Goal: Information Seeking & Learning: Learn about a topic

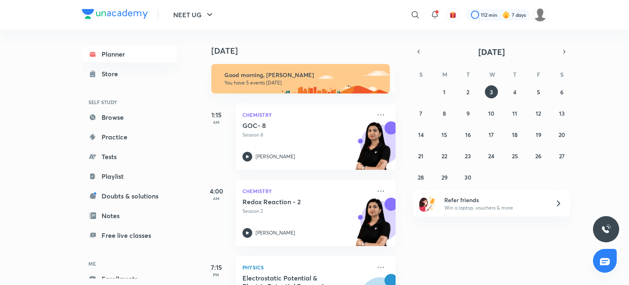
click at [418, 14] on icon at bounding box center [415, 15] width 10 height 10
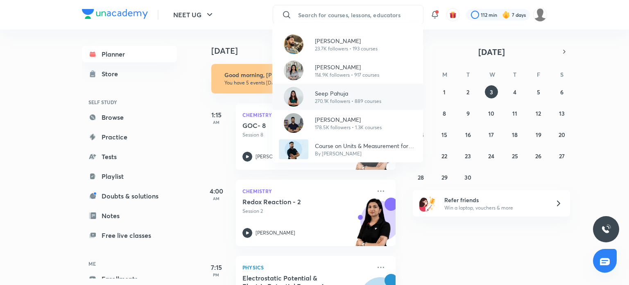
click at [357, 98] on p "270.1K followers • 889 courses" at bounding box center [348, 100] width 66 height 7
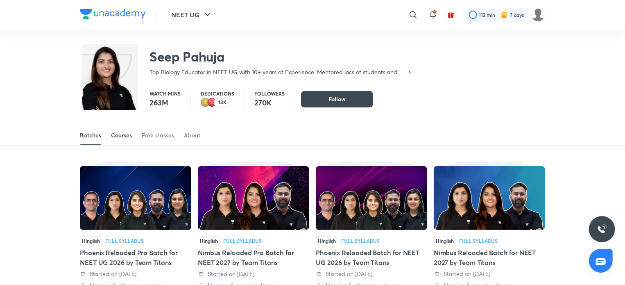
click at [122, 142] on link "Courses" at bounding box center [121, 135] width 21 height 20
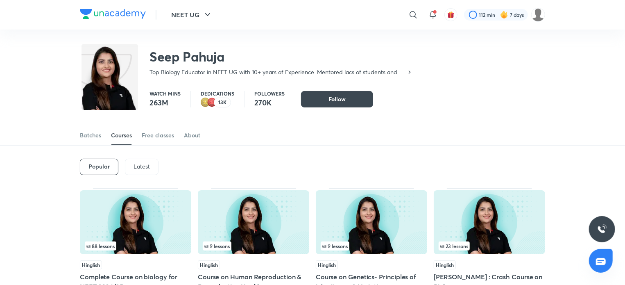
click at [141, 163] on p "Latest" at bounding box center [141, 166] width 16 height 7
click at [164, 223] on img at bounding box center [135, 222] width 111 height 64
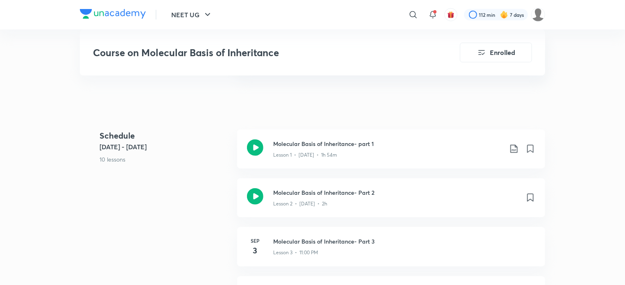
scroll to position [426, 0]
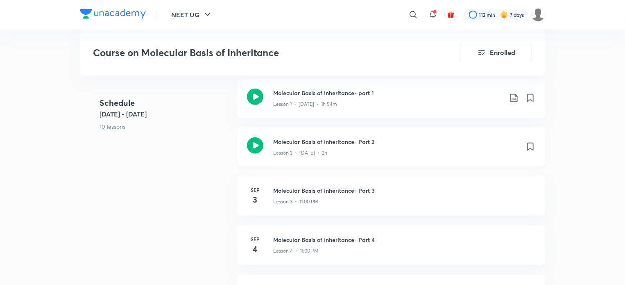
click at [254, 149] on icon at bounding box center [255, 145] width 16 height 16
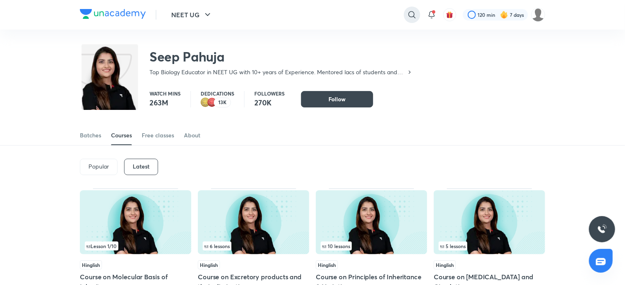
click at [406, 17] on div at bounding box center [412, 15] width 16 height 16
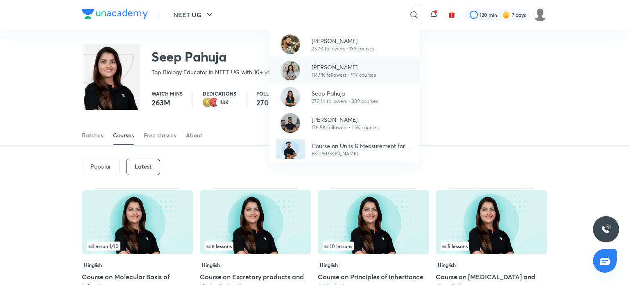
click at [359, 63] on p "[PERSON_NAME]" at bounding box center [344, 67] width 64 height 9
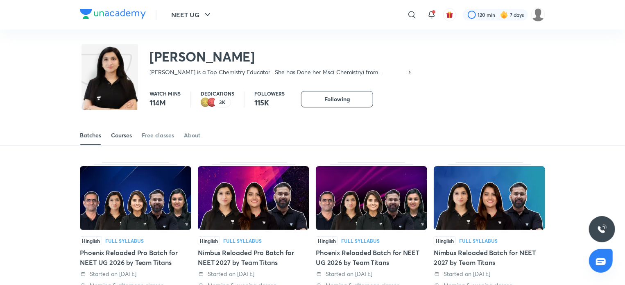
click at [127, 136] on div "Courses" at bounding box center [121, 135] width 21 height 8
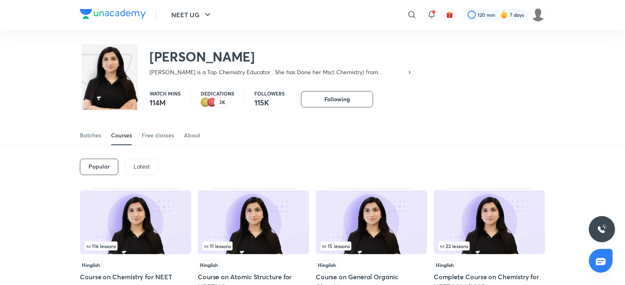
click at [142, 163] on p "Latest" at bounding box center [141, 166] width 16 height 7
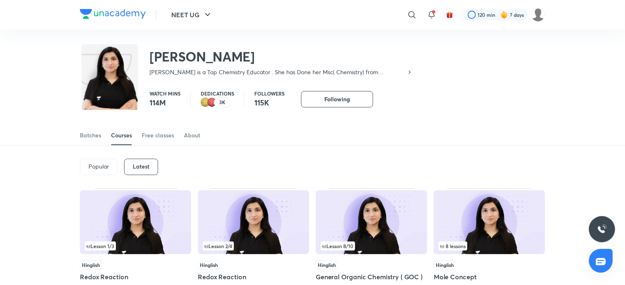
click at [242, 222] on img at bounding box center [253, 222] width 111 height 64
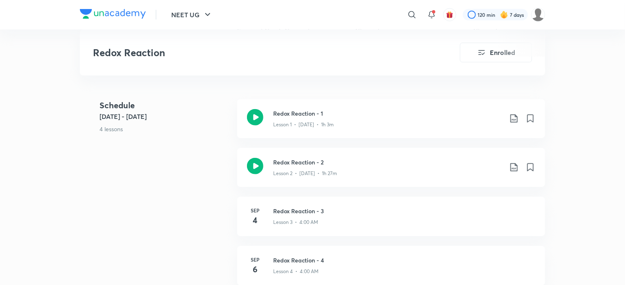
scroll to position [311, 0]
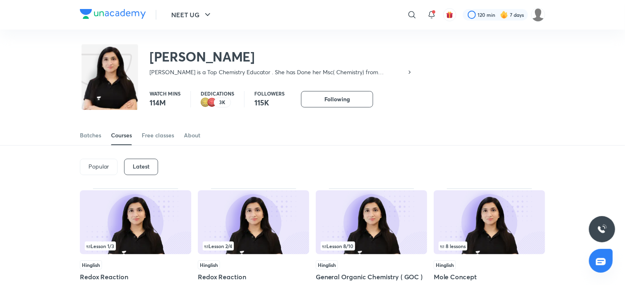
click at [371, 237] on img at bounding box center [371, 222] width 111 height 64
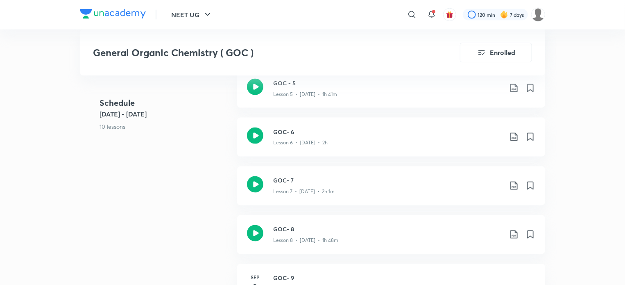
scroll to position [639, 0]
click at [252, 186] on icon at bounding box center [255, 186] width 16 height 16
